Goal: Navigation & Orientation: Find specific page/section

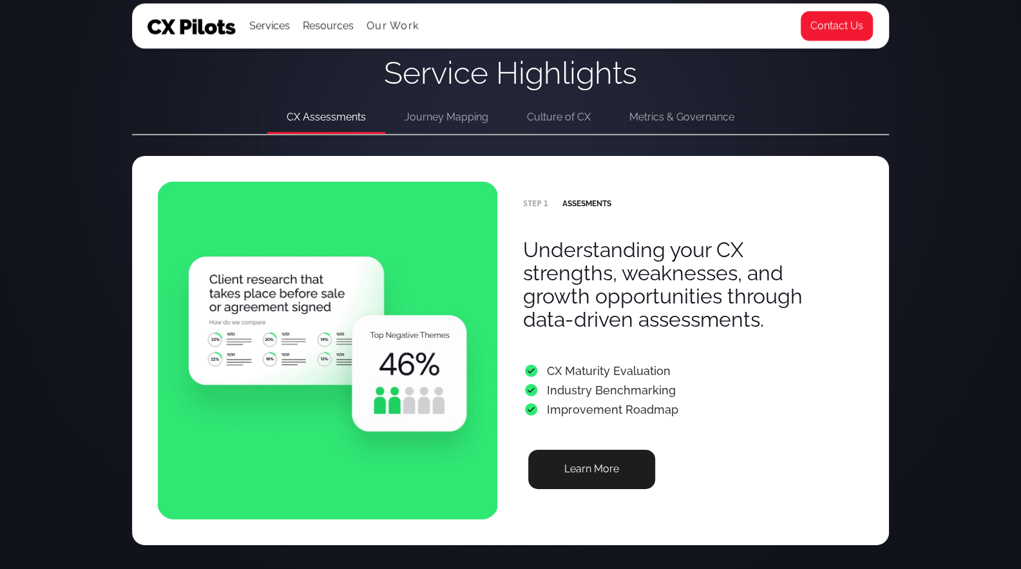
scroll to position [2525, 0]
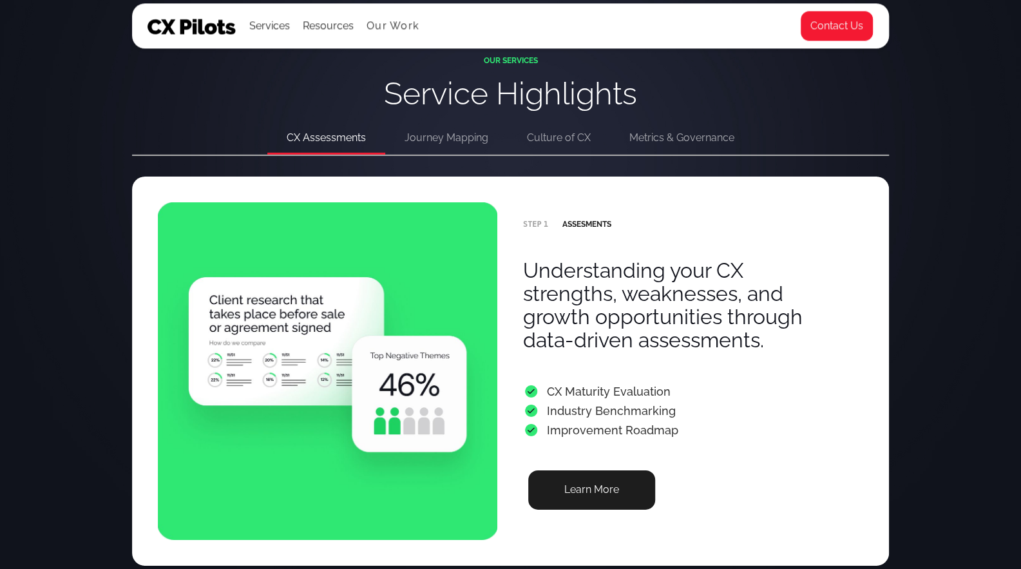
click at [429, 140] on div "Journey Mapping" at bounding box center [446, 138] width 84 height 18
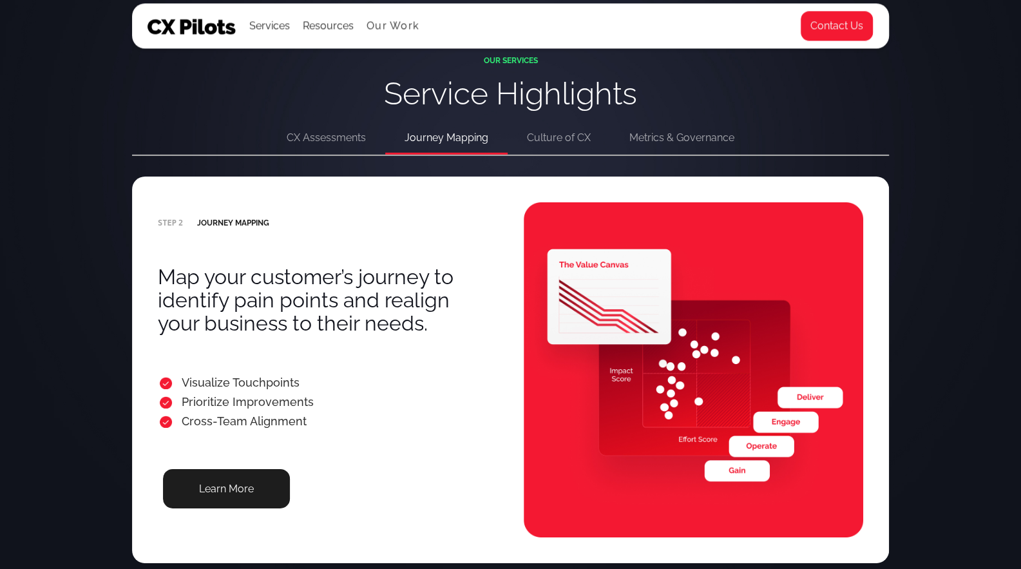
click at [571, 142] on div "Culture of CX" at bounding box center [559, 138] width 64 height 18
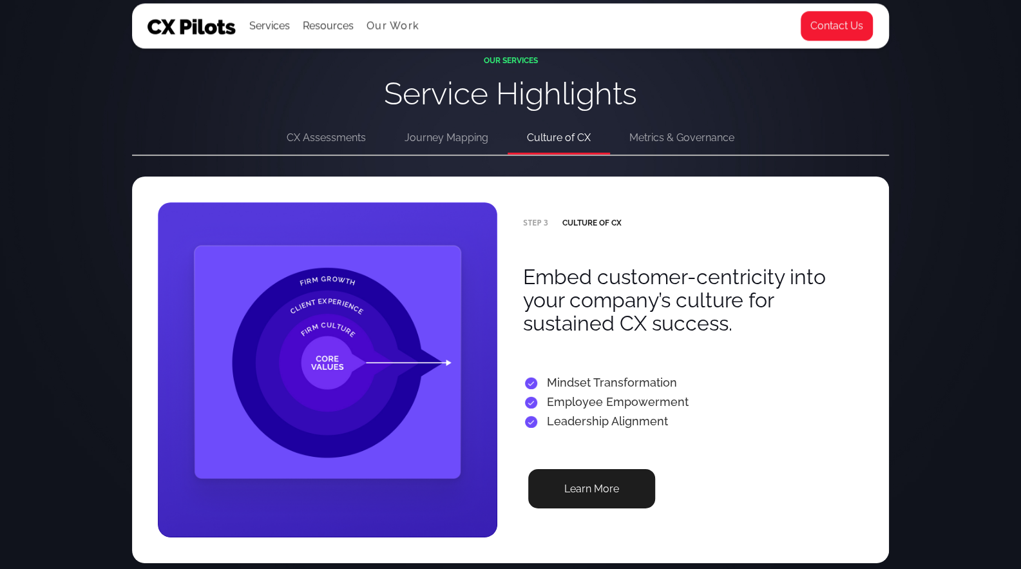
click at [670, 141] on div "Metrics & Governance" at bounding box center [681, 138] width 105 height 18
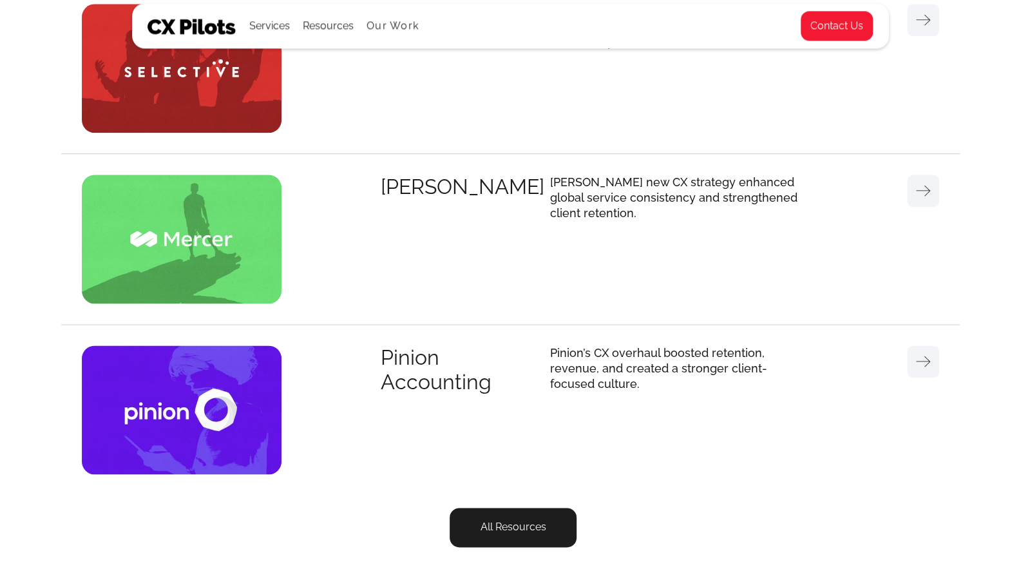
scroll to position [4086, 0]
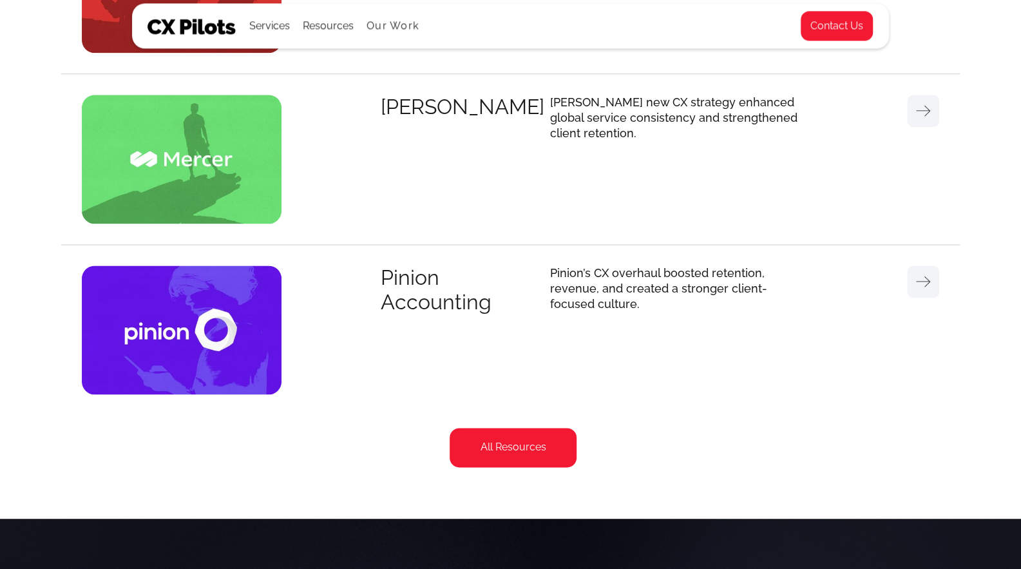
click at [515, 450] on link "All Resources" at bounding box center [513, 447] width 127 height 39
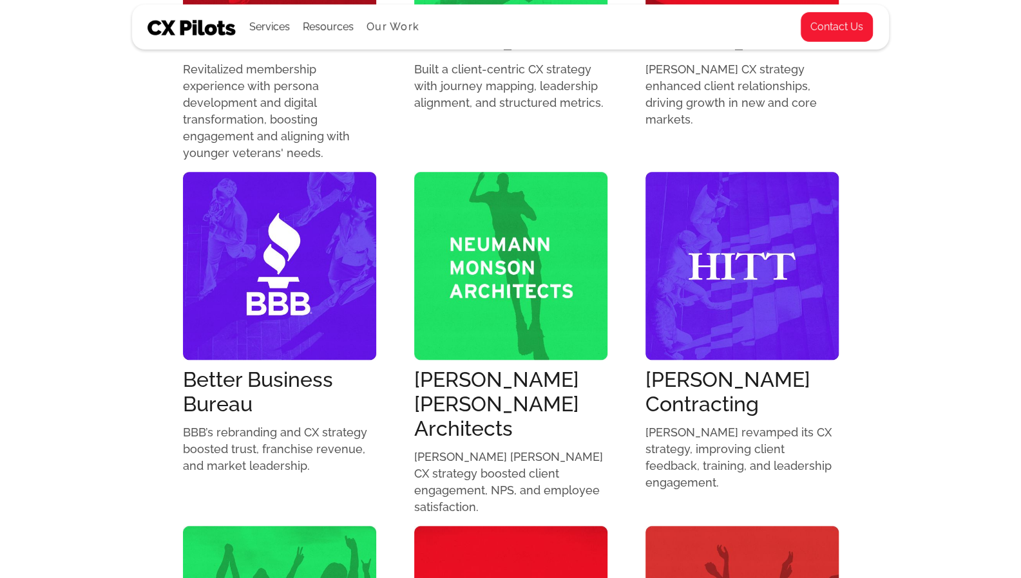
scroll to position [638, 0]
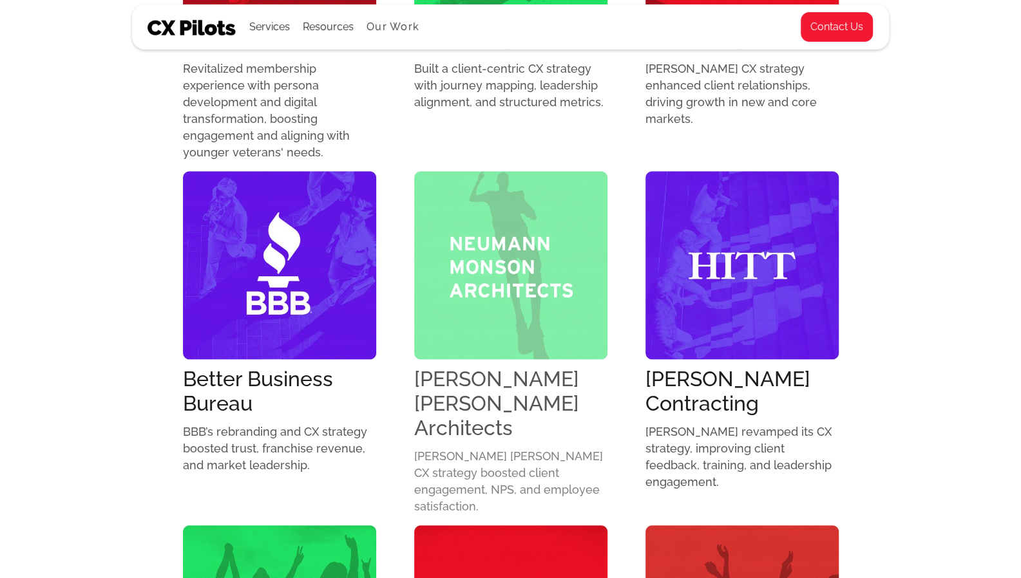
click at [498, 310] on img at bounding box center [510, 265] width 193 height 188
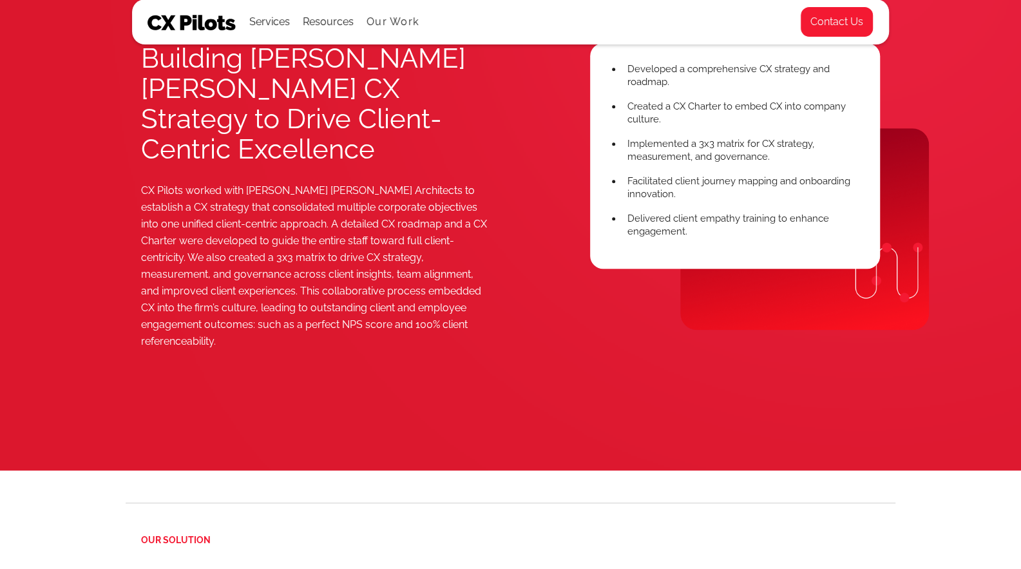
scroll to position [500, 0]
